Goal: Transaction & Acquisition: Purchase product/service

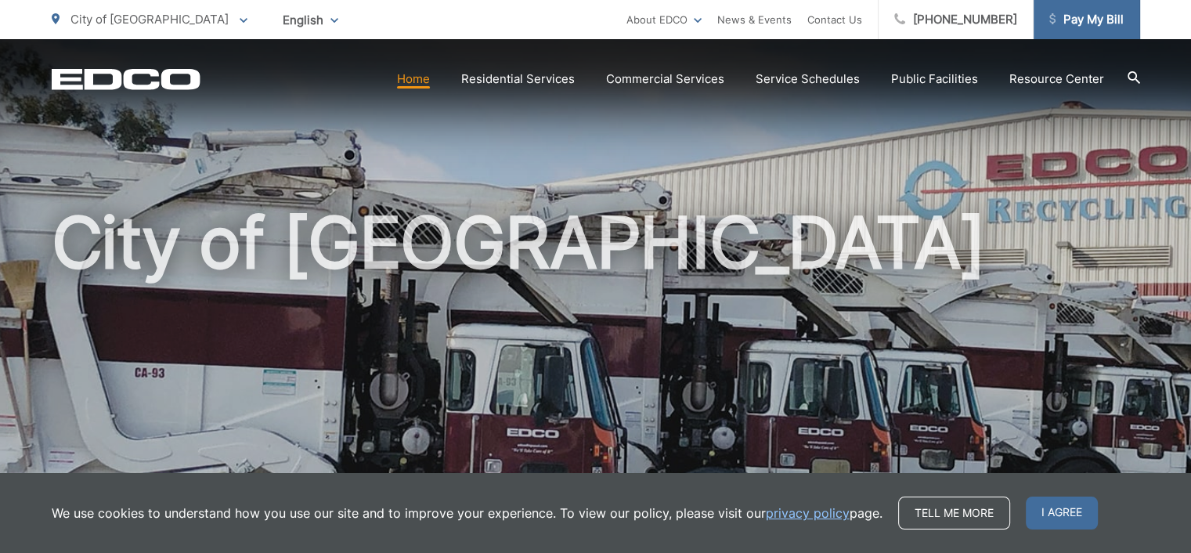
click at [1082, 21] on span "Pay My Bill" at bounding box center [1087, 19] width 74 height 19
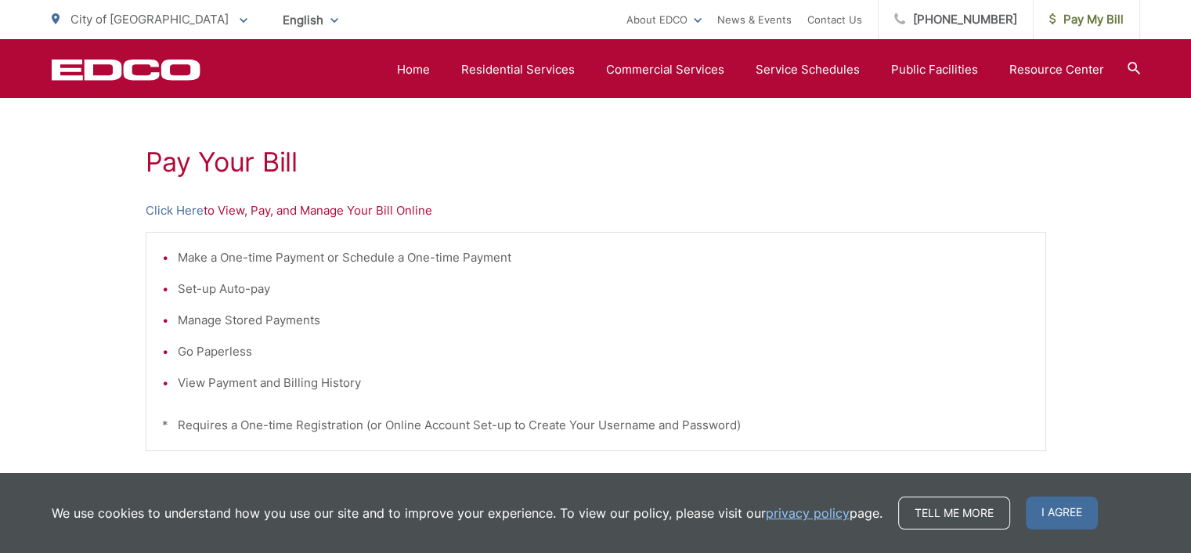
scroll to position [522, 0]
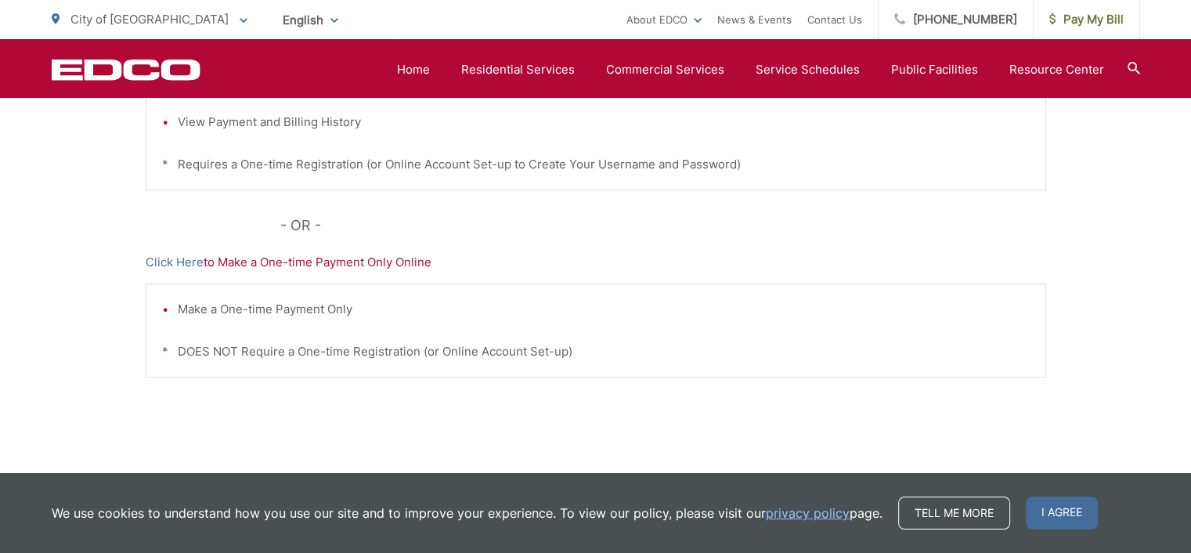
click at [325, 262] on p "Click Here to Make a One-time Payment Only Online" at bounding box center [596, 262] width 901 height 19
click at [362, 264] on p "Click Here to Make a One-time Payment Only Online" at bounding box center [596, 262] width 901 height 19
click at [169, 262] on link "Click Here" at bounding box center [175, 262] width 58 height 19
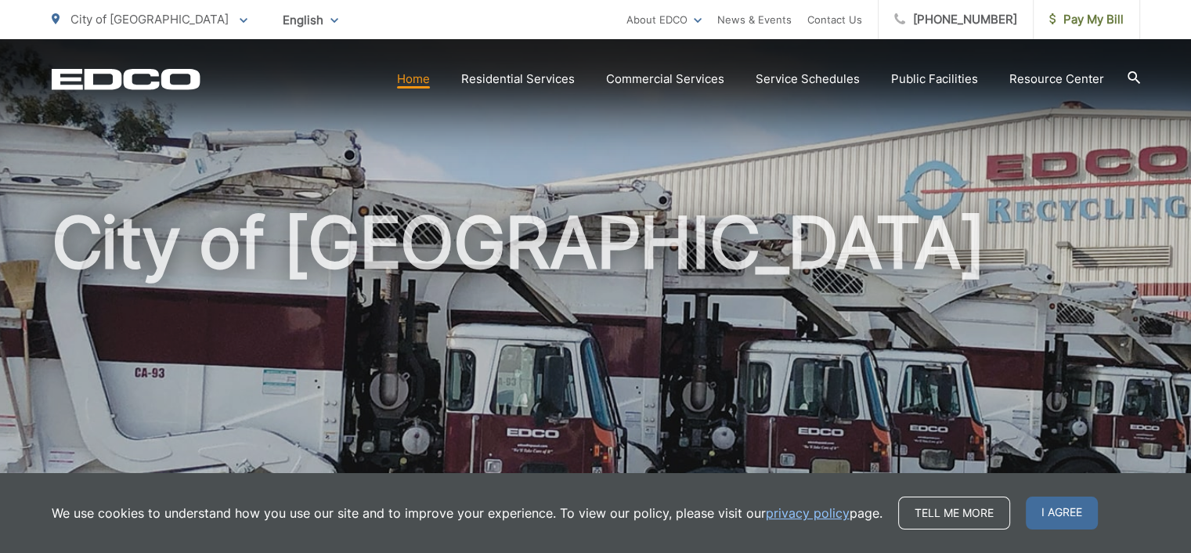
click at [664, 75] on link "Commercial Services" at bounding box center [665, 79] width 118 height 19
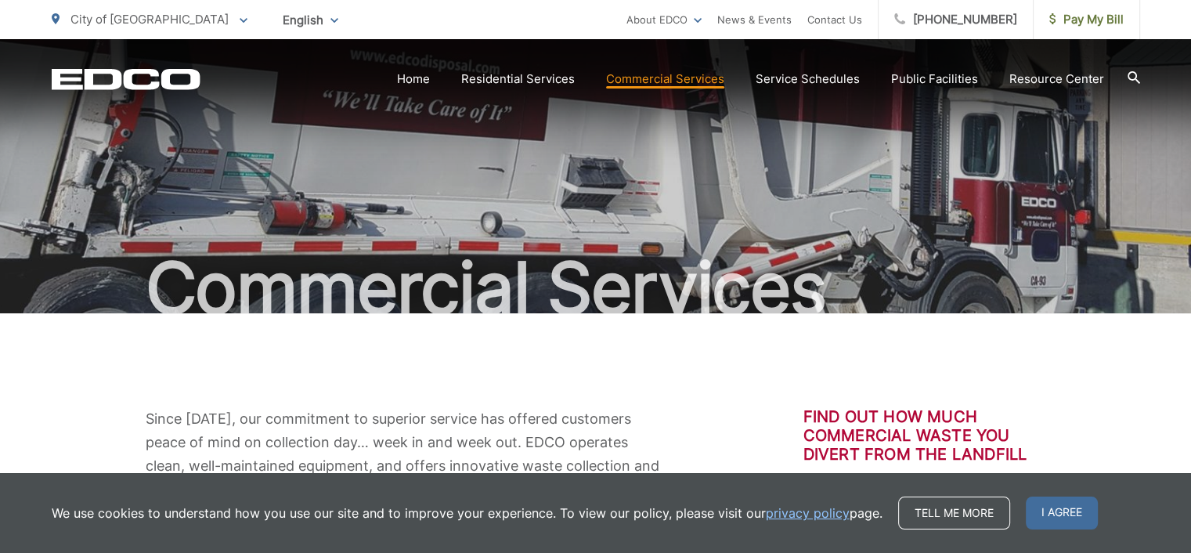
click at [1054, 507] on span "I agree" at bounding box center [1062, 513] width 72 height 33
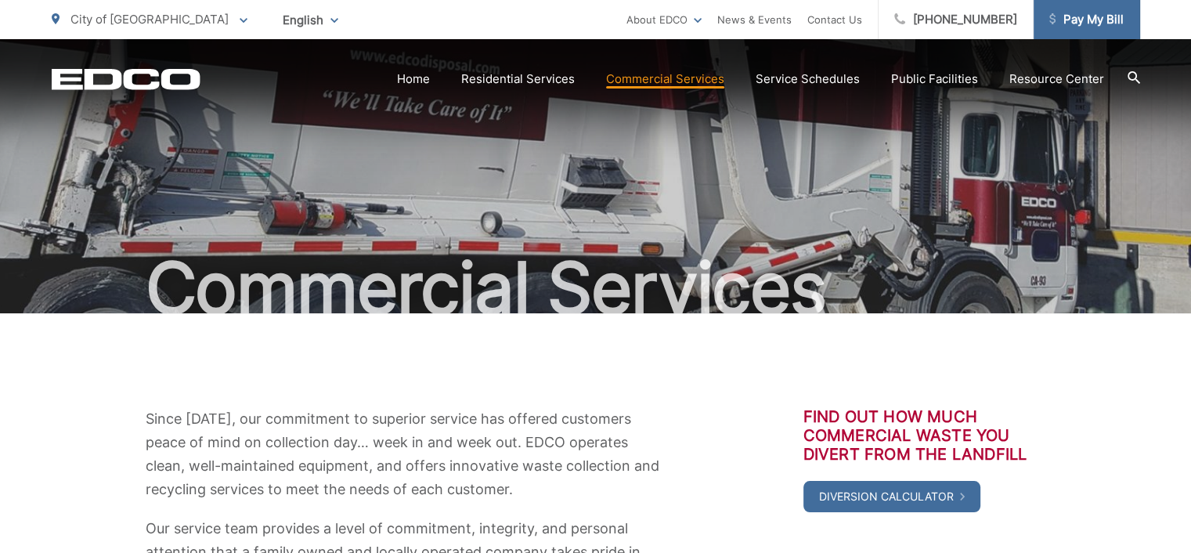
click at [1079, 17] on span "Pay My Bill" at bounding box center [1087, 19] width 74 height 19
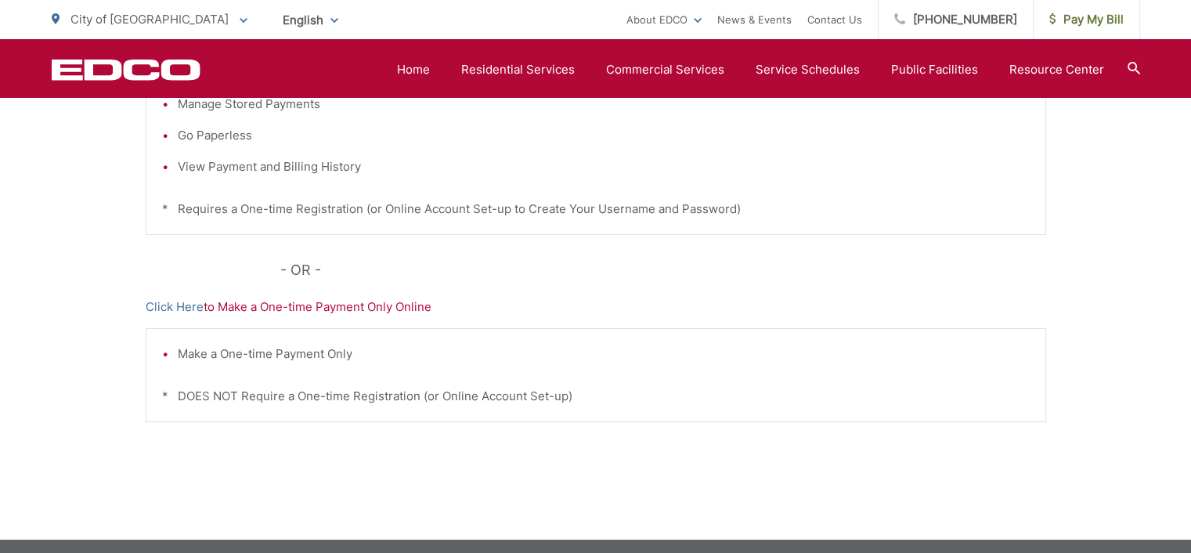
scroll to position [261, 0]
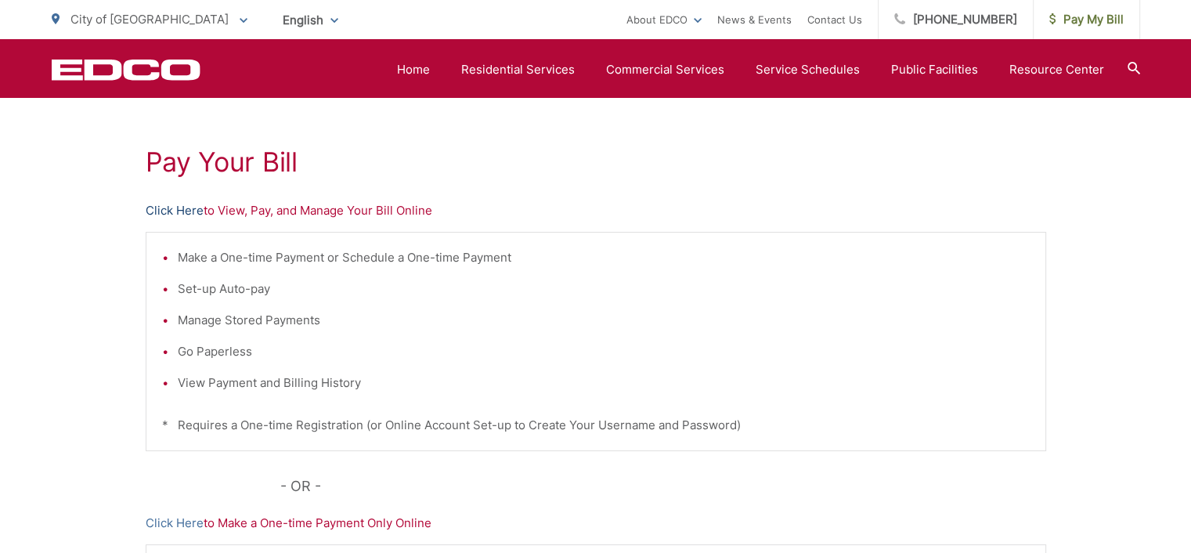
click at [182, 209] on link "Click Here" at bounding box center [175, 210] width 58 height 19
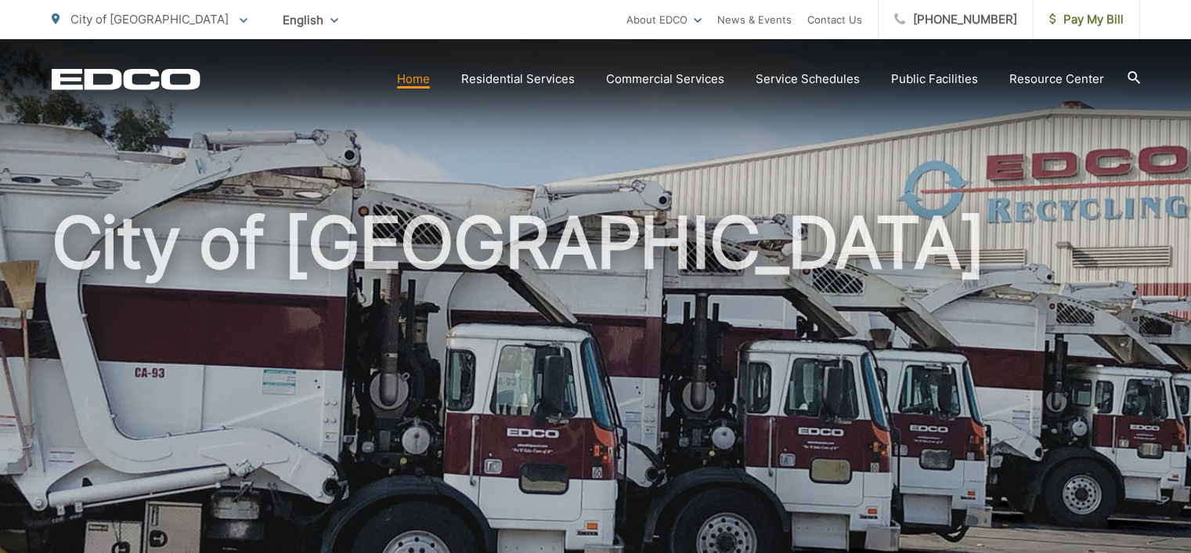
click at [645, 68] on section "Home Residential Services Residential Recycling Organic Recycling Trash Househo…" at bounding box center [671, 79] width 940 height 30
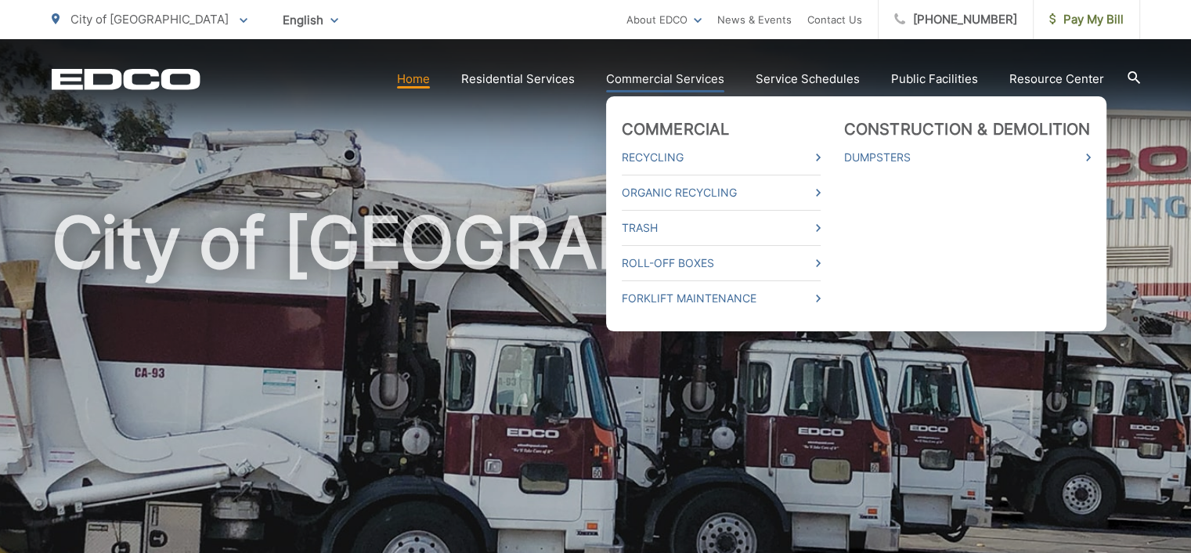
click at [645, 75] on link "Commercial Services" at bounding box center [665, 79] width 118 height 19
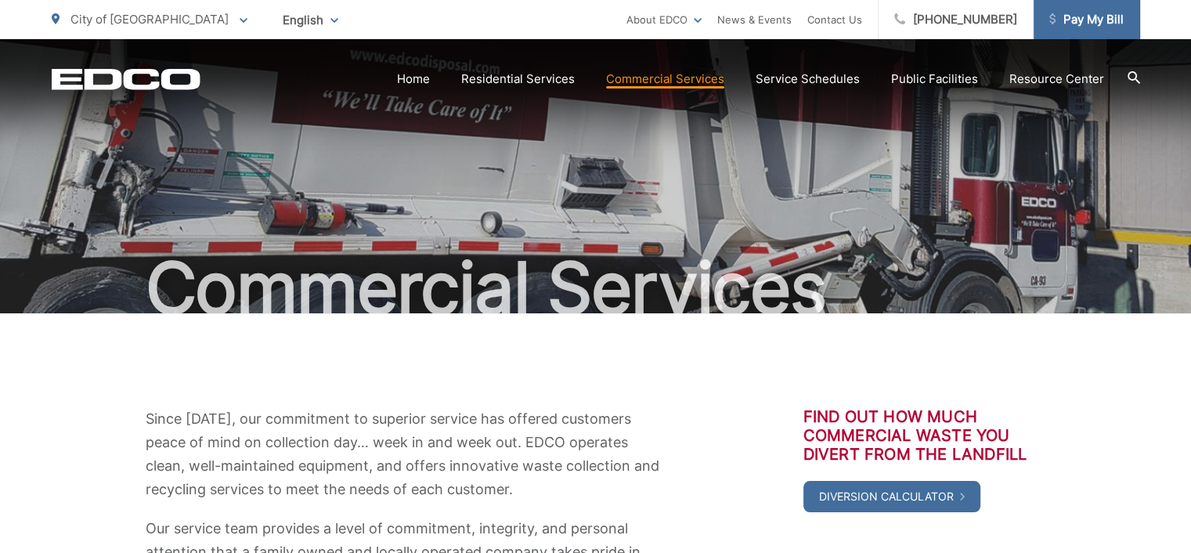
click at [1097, 20] on span "Pay My Bill" at bounding box center [1087, 19] width 74 height 19
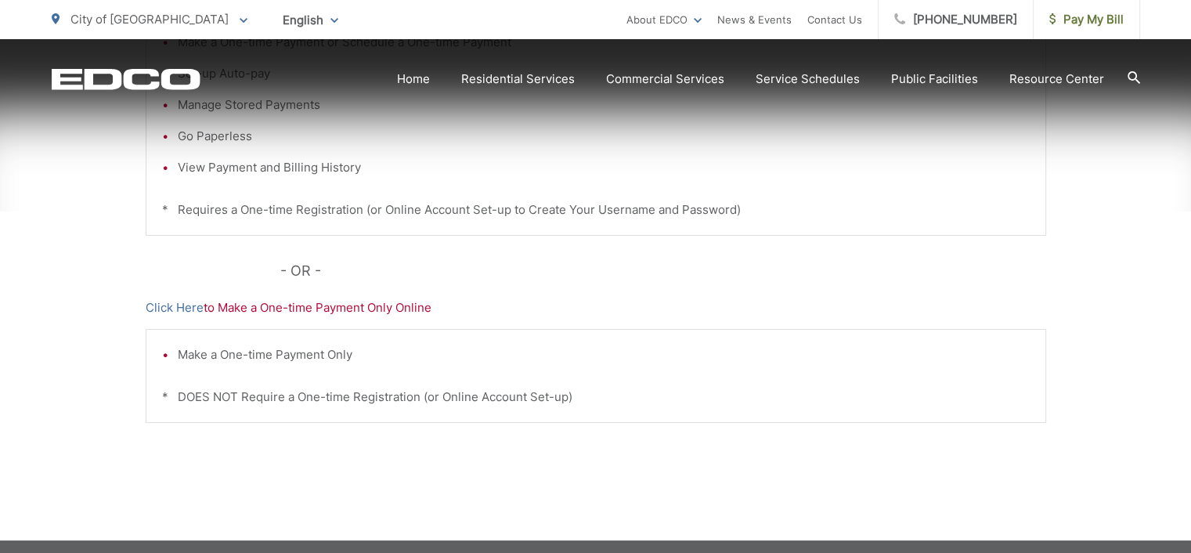
scroll to position [522, 0]
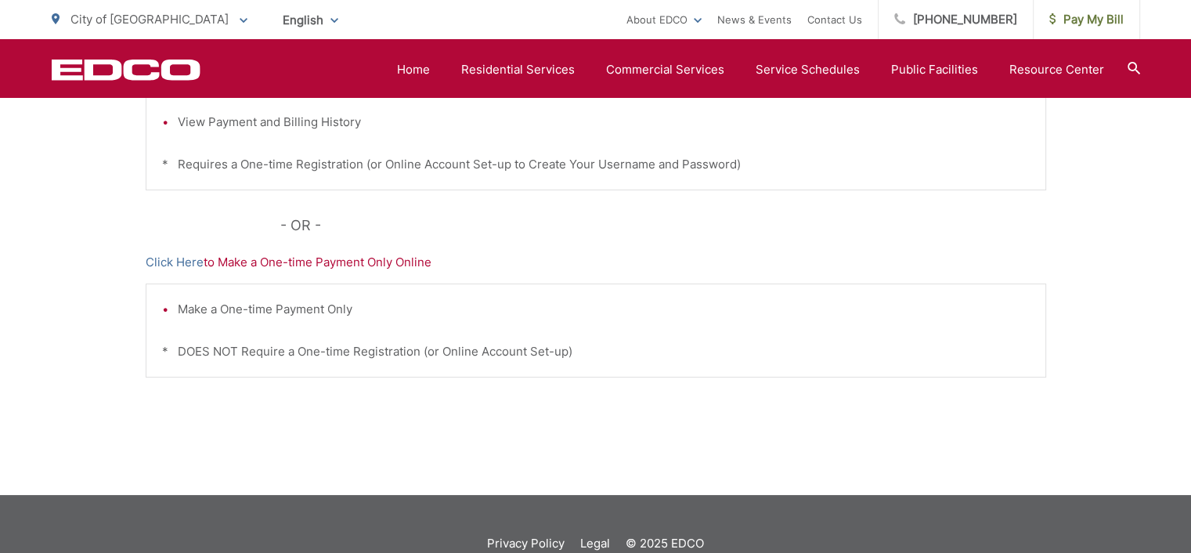
click at [295, 259] on p "Click Here to Make a One-time Payment Only Online" at bounding box center [596, 262] width 901 height 19
click at [188, 264] on link "Click Here" at bounding box center [175, 262] width 58 height 19
